Goal: Ask a question

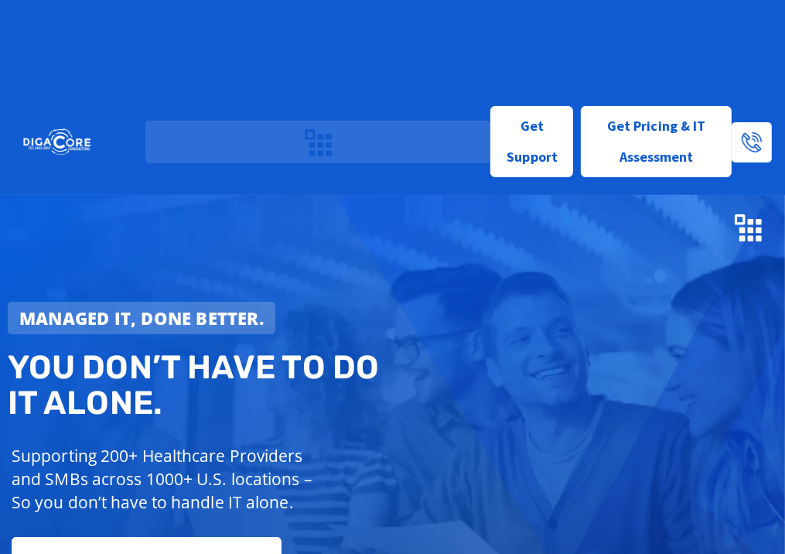
scroll to position [12, 0]
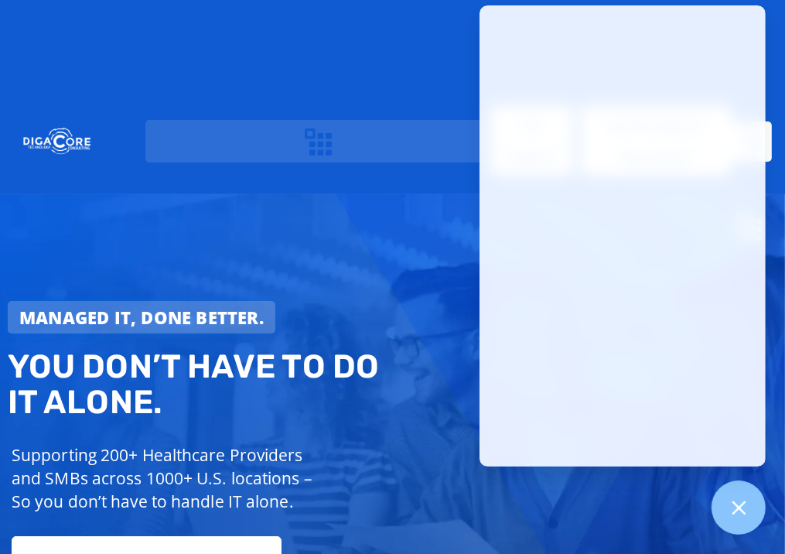
click at [415, 195] on div "Managed IT, done better. You don’t have to do IT alone. Supporting 200+ Healthc…" at bounding box center [392, 423] width 785 height 459
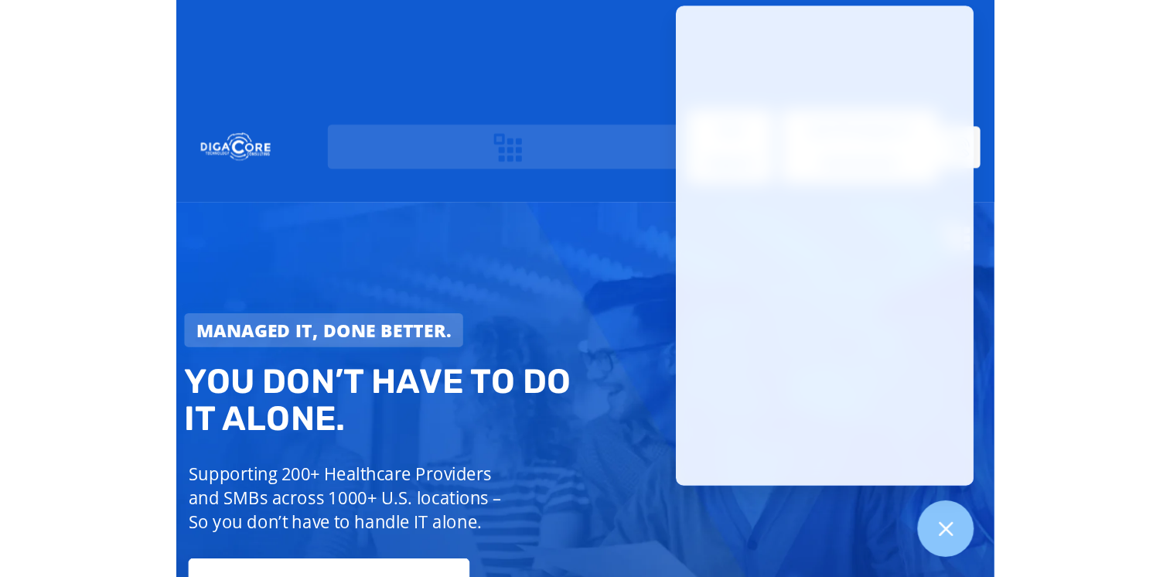
scroll to position [12, 0]
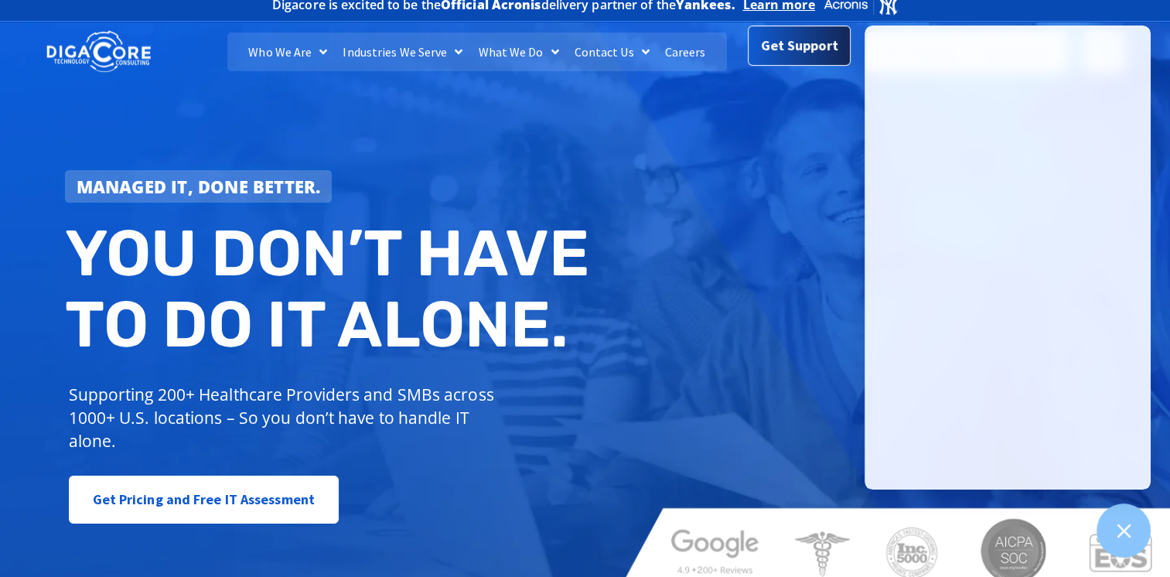
click at [784, 63] on link "Get Support" at bounding box center [799, 46] width 103 height 40
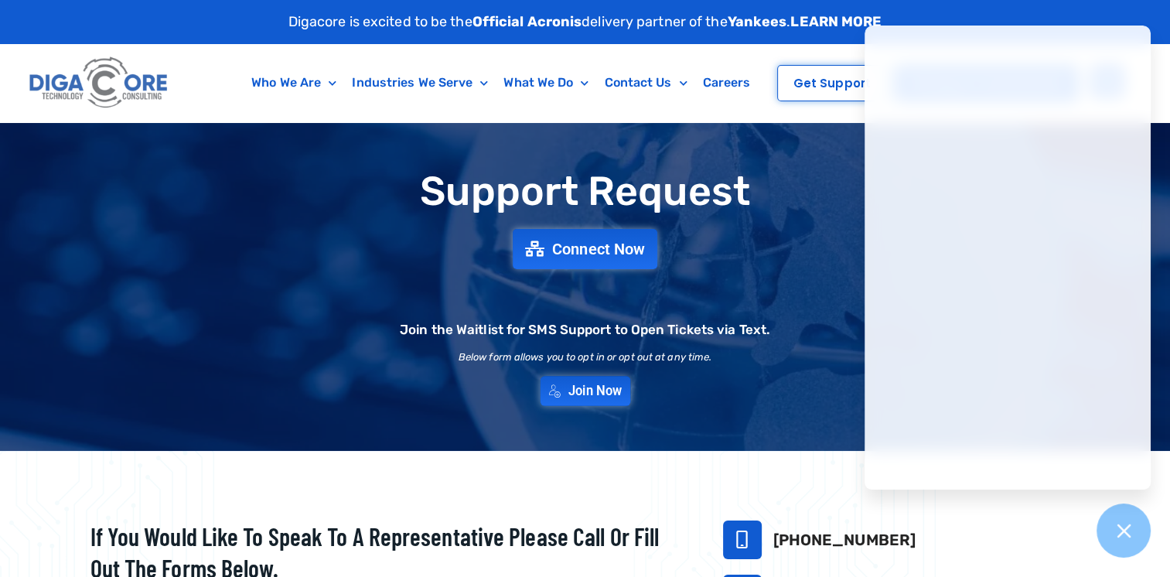
click at [597, 385] on span "Join Now" at bounding box center [594, 390] width 53 height 13
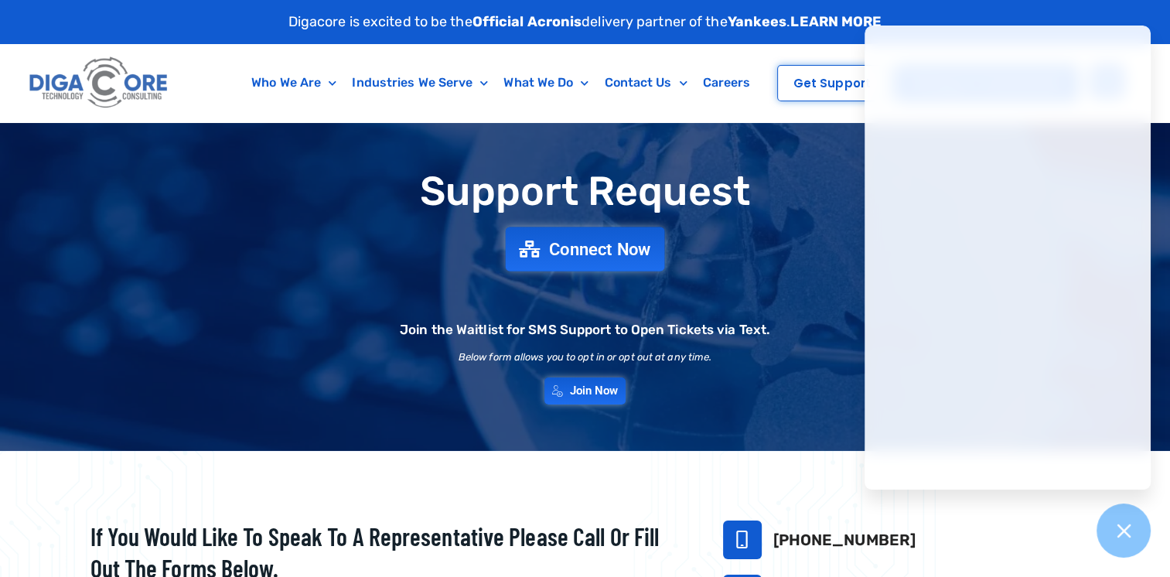
click at [607, 254] on span "Connect Now" at bounding box center [600, 249] width 102 height 17
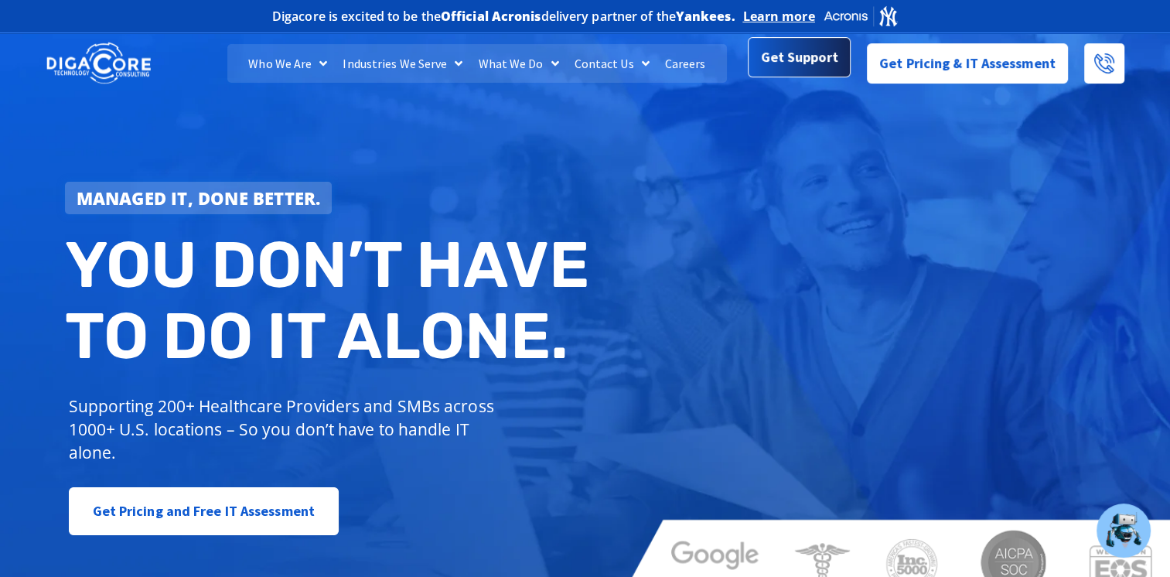
click at [811, 67] on span "Get Support" at bounding box center [799, 57] width 77 height 31
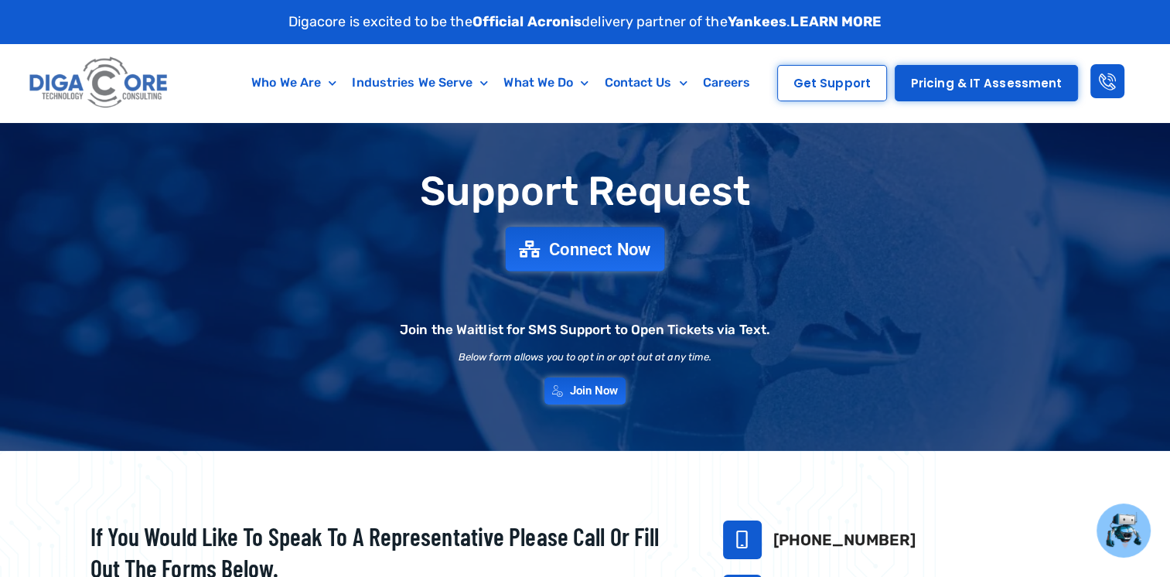
click at [606, 267] on link "Connect Now" at bounding box center [585, 249] width 159 height 44
